Goal: Information Seeking & Learning: Learn about a topic

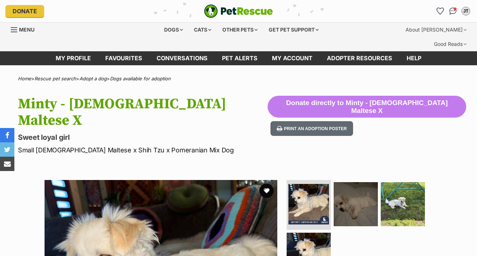
click at [349, 182] on img at bounding box center [355, 204] width 44 height 44
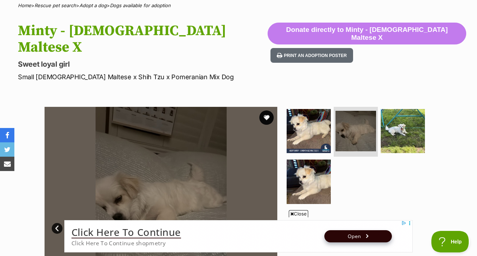
click at [264, 223] on link "Next" at bounding box center [264, 228] width 11 height 11
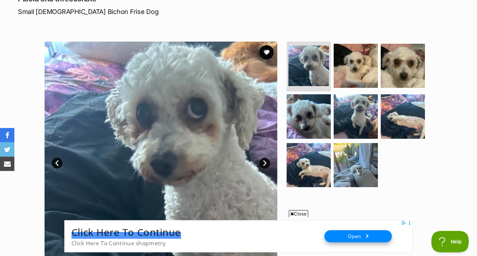
scroll to position [110, 0]
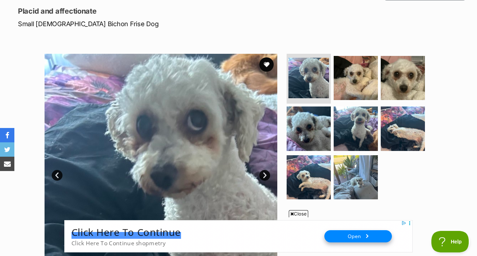
click at [263, 170] on link "Next" at bounding box center [264, 175] width 11 height 11
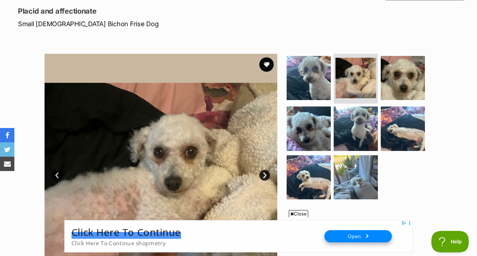
scroll to position [0, 0]
click at [263, 170] on link "Next" at bounding box center [264, 175] width 11 height 11
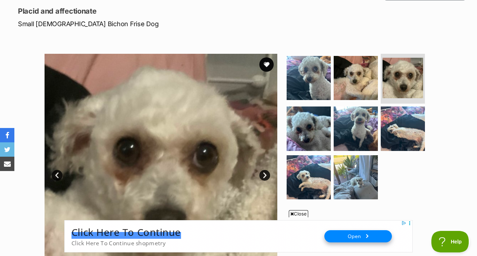
click at [263, 170] on link "Next" at bounding box center [264, 175] width 11 height 11
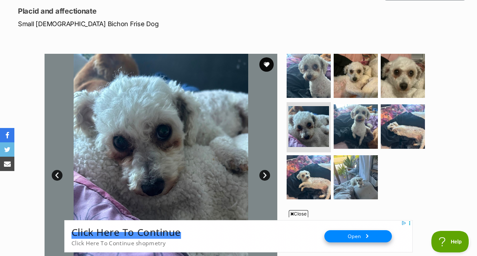
click at [263, 170] on link "Next" at bounding box center [264, 175] width 11 height 11
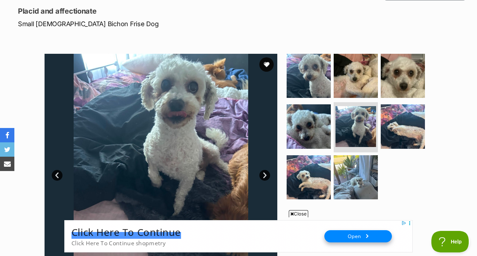
click at [263, 170] on link "Next" at bounding box center [264, 175] width 11 height 11
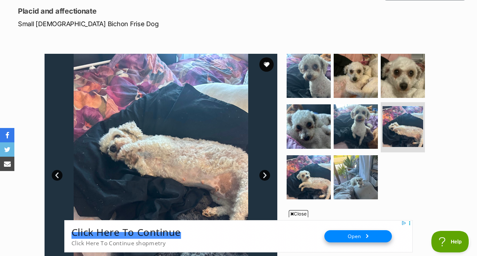
click at [263, 170] on link "Next" at bounding box center [264, 175] width 11 height 11
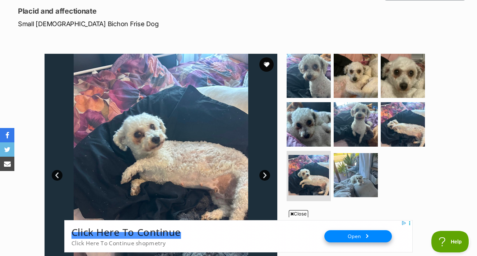
click at [263, 170] on link "Next" at bounding box center [264, 175] width 11 height 11
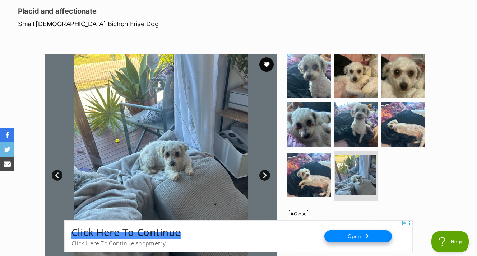
click at [263, 170] on link "Next" at bounding box center [264, 175] width 11 height 11
